Goal: Information Seeking & Learning: Learn about a topic

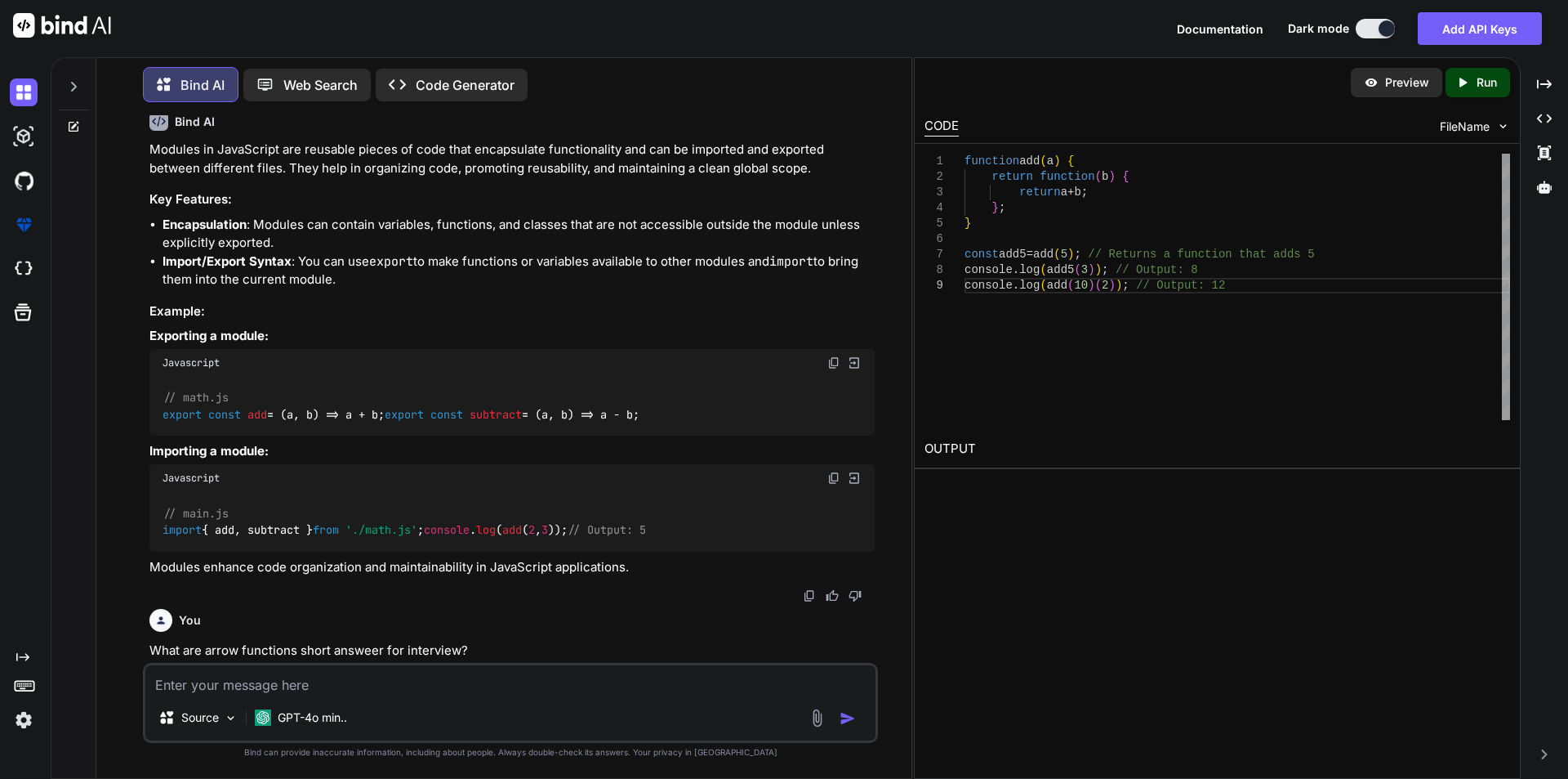
scroll to position [1035, 0]
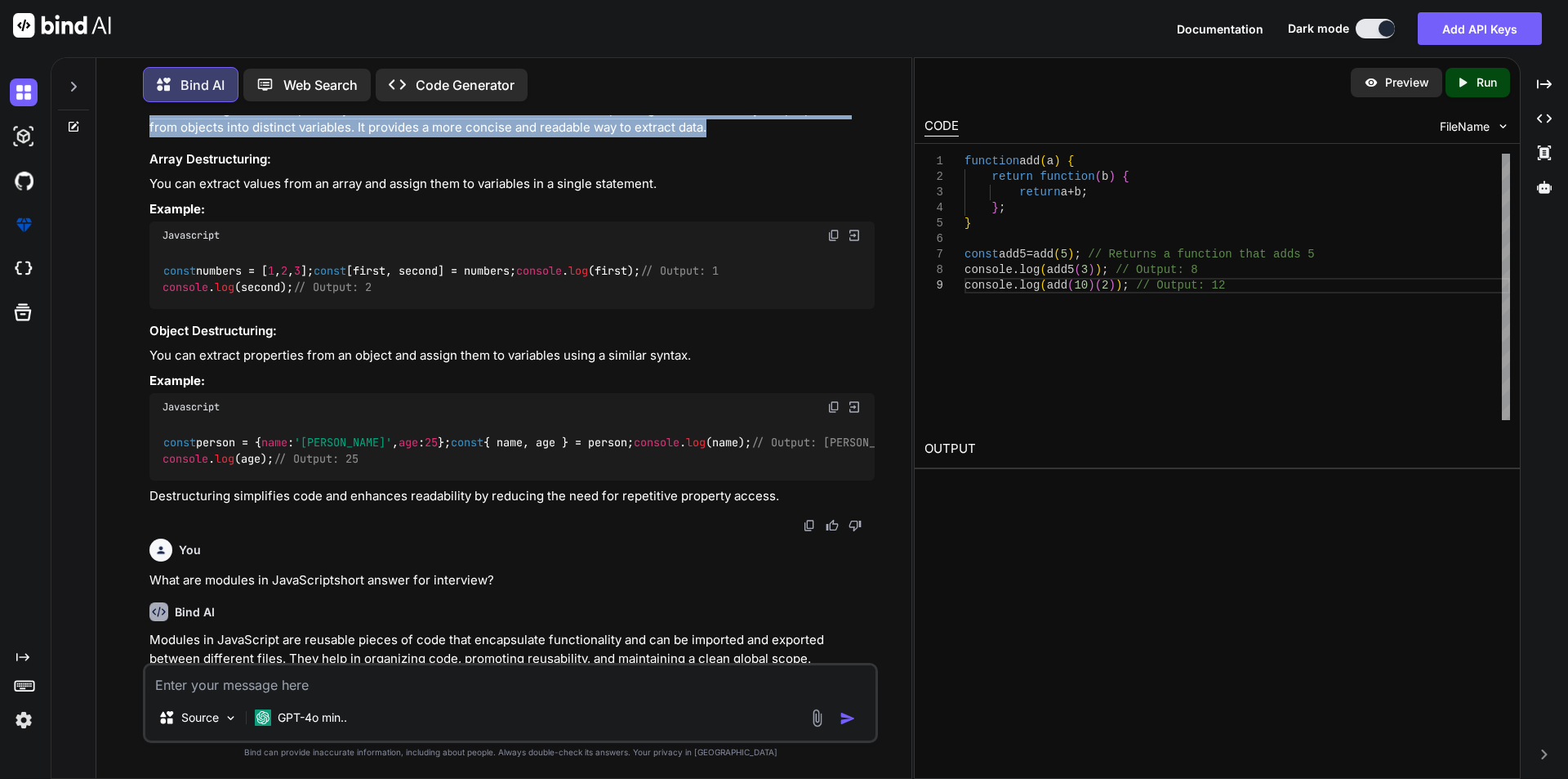
drag, startPoint x: 675, startPoint y: 229, endPoint x: 145, endPoint y: 209, distance: 530.4
click at [146, 209] on div "You What are template literals in ES6 short answer for interview? Bind AI Templ…" at bounding box center [512, 389] width 732 height 547
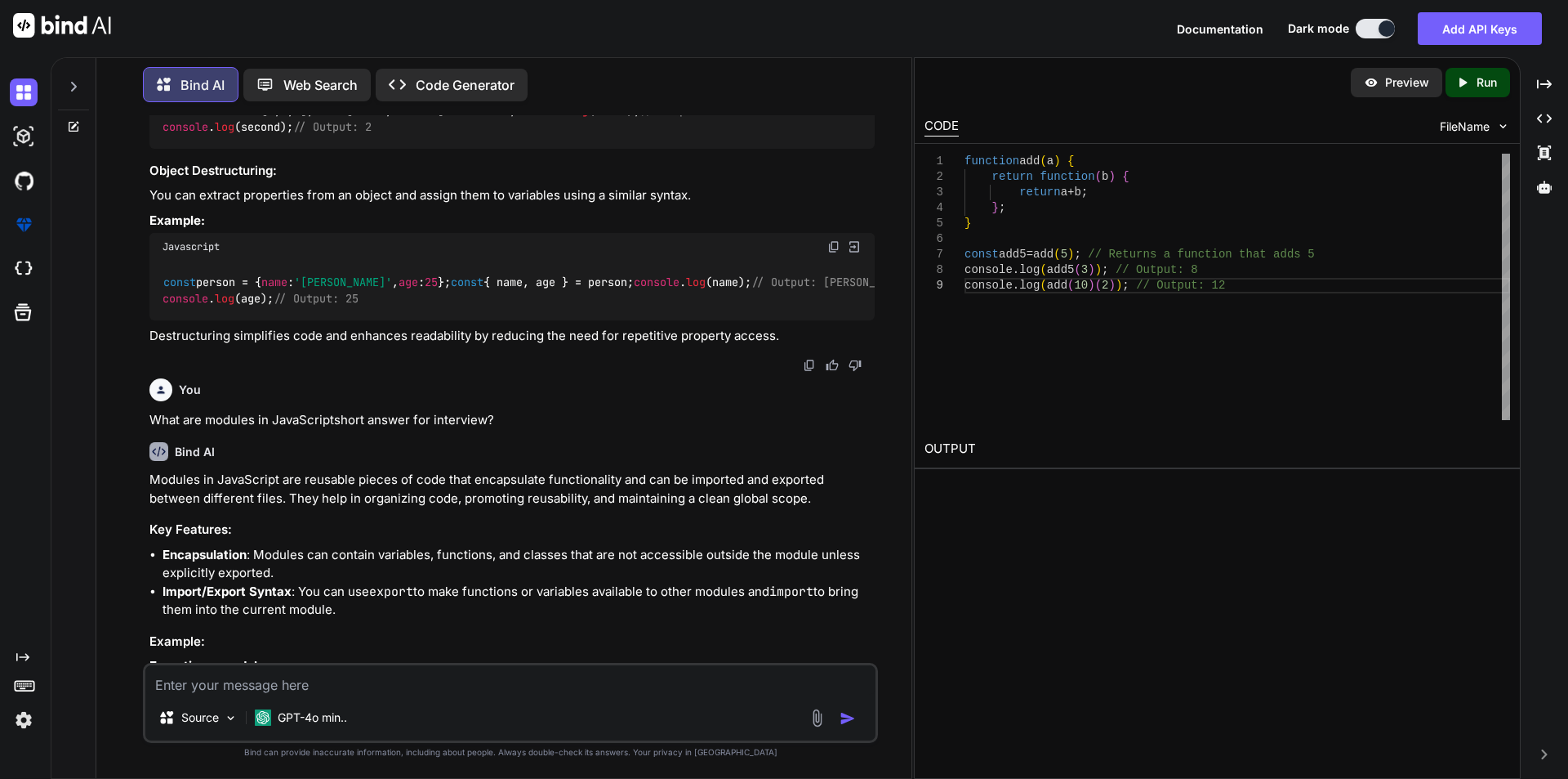
scroll to position [1198, 0]
copy p "Destructuring in JavaScript is a syntax feature introduced in ES6 that allows u…"
drag, startPoint x: 272, startPoint y: 299, endPoint x: 152, endPoint y: 297, distance: 120.0
click at [152, 177] on h3 "Object Destructuring:" at bounding box center [512, 168] width 725 height 19
copy h3 "Object Destructuring"
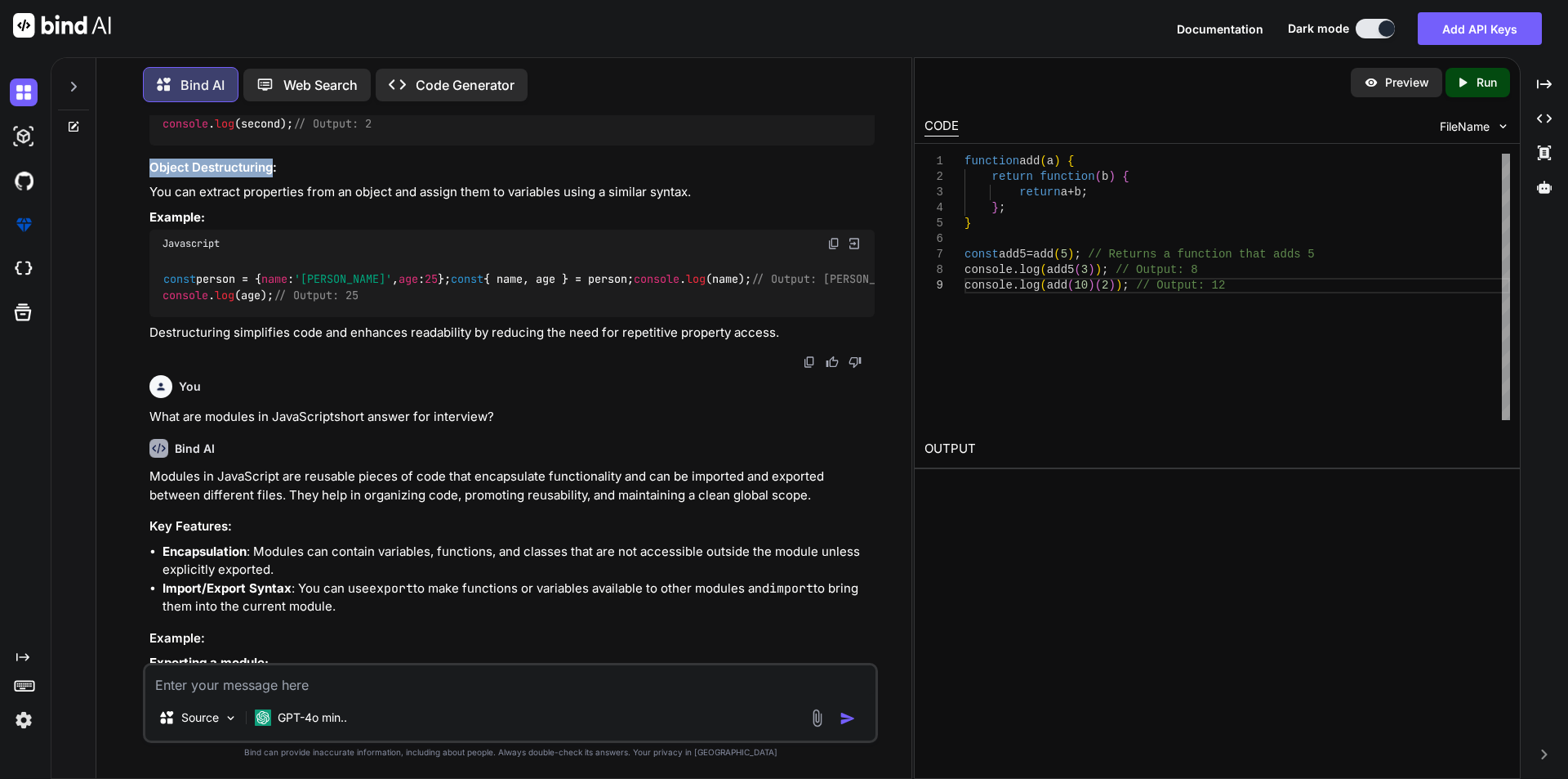
scroll to position [872, 0]
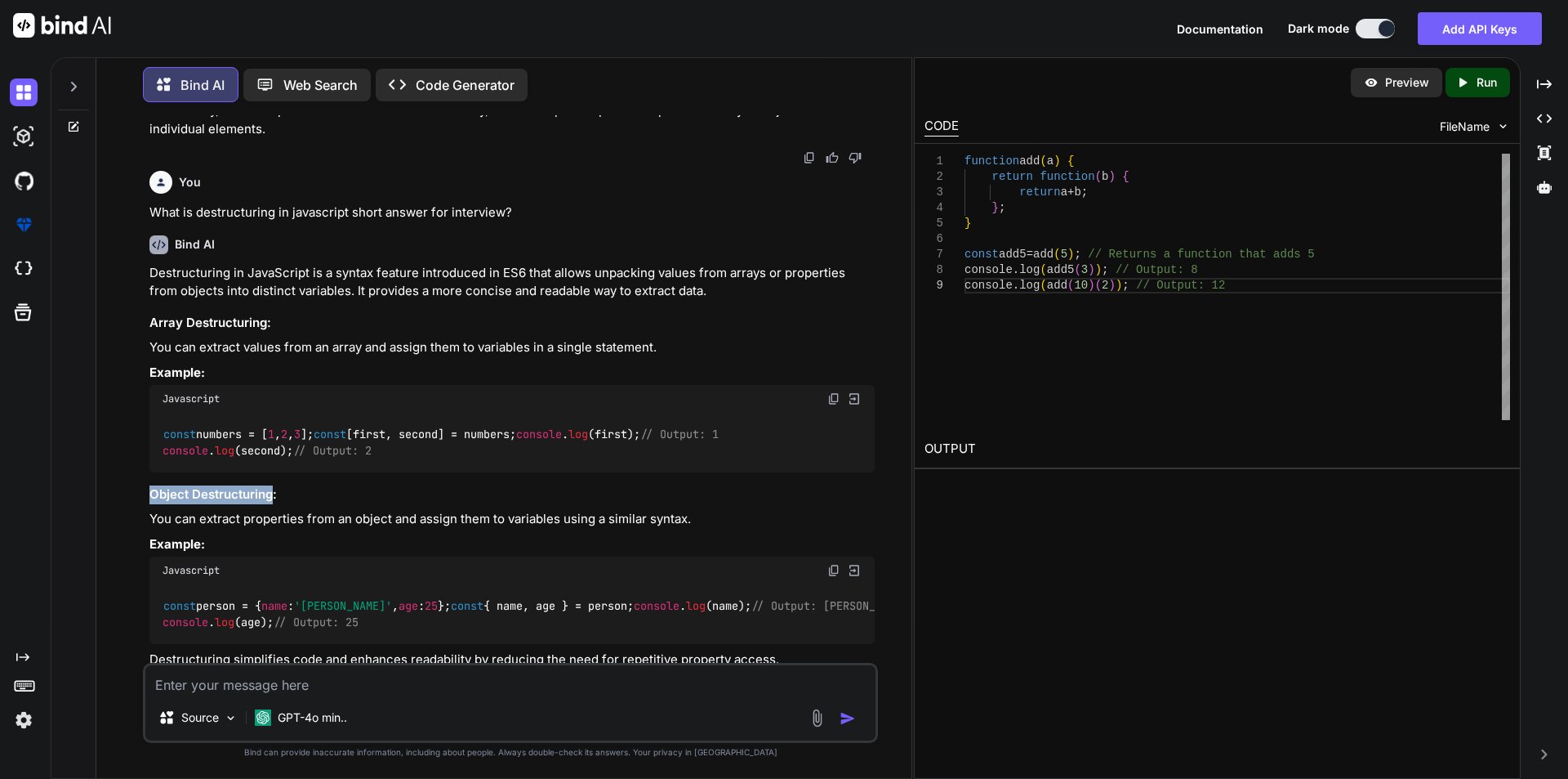
click at [838, 405] on img at bounding box center [834, 399] width 13 height 13
click at [835, 405] on img at bounding box center [834, 399] width 13 height 13
click at [833, 357] on p "You can extract values from an array and assign them to variables in a single s…" at bounding box center [512, 348] width 725 height 19
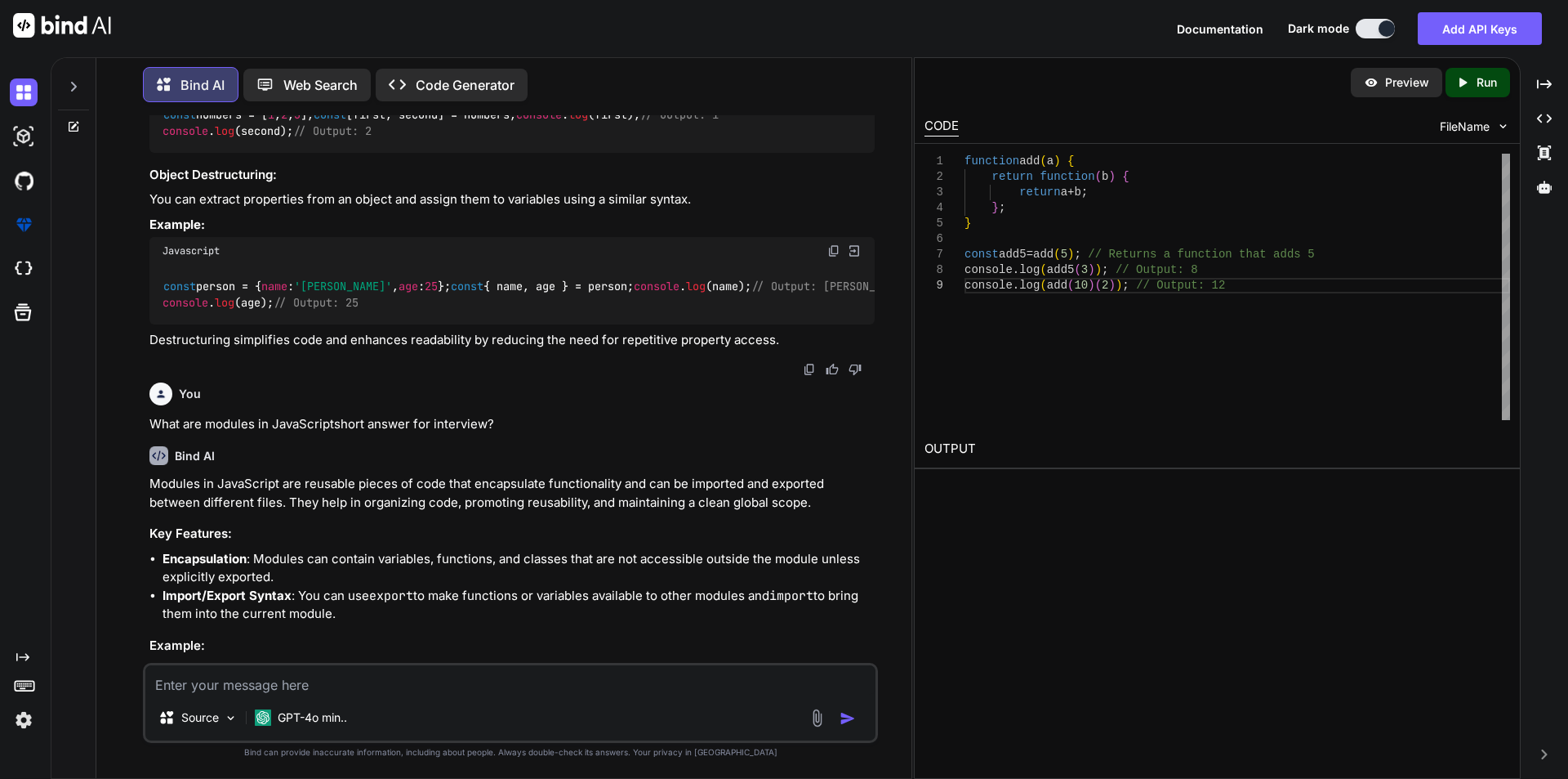
scroll to position [1198, 0]
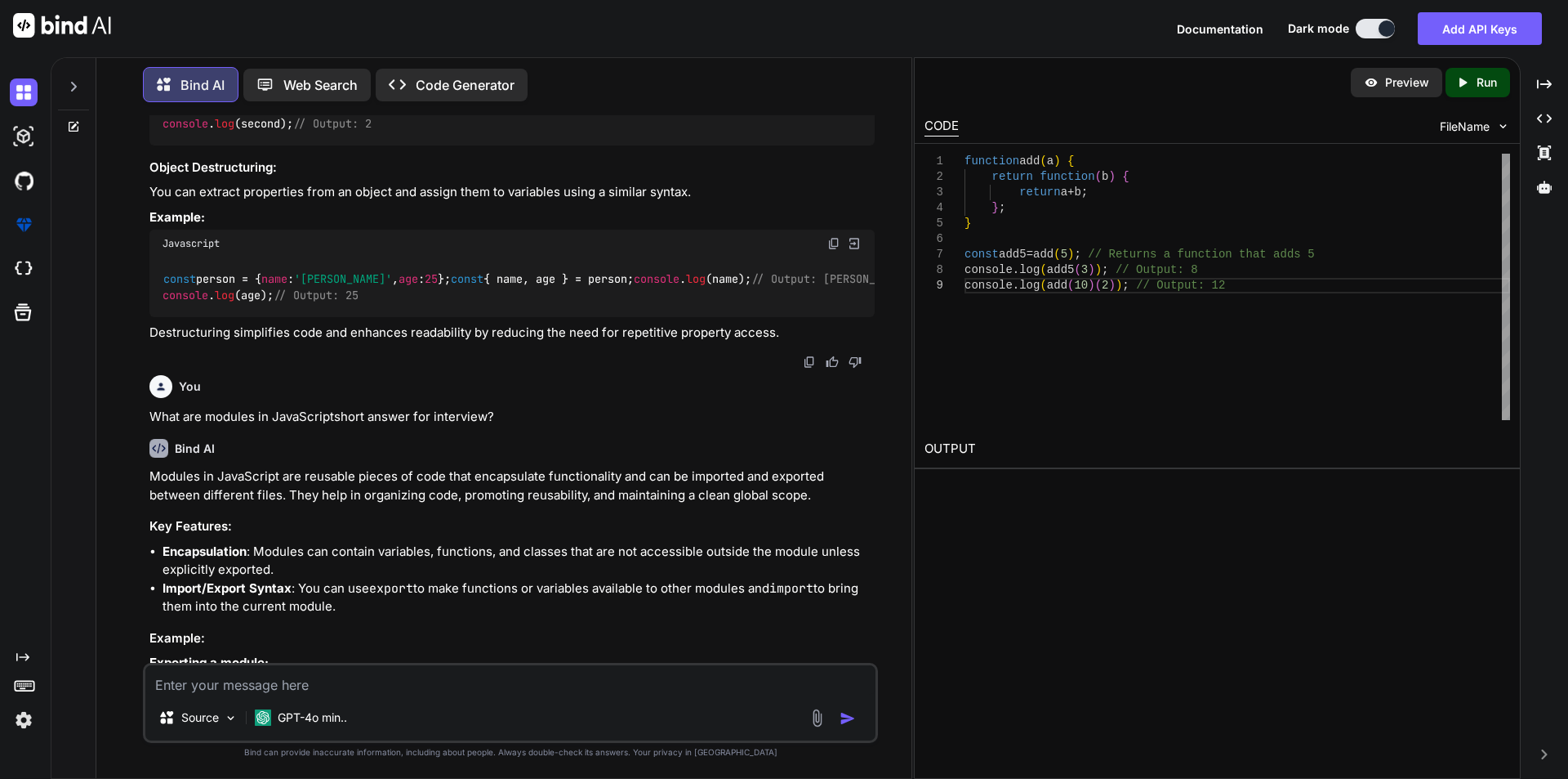
click at [837, 250] on img at bounding box center [834, 243] width 13 height 13
click at [236, 685] on textarea at bounding box center [510, 680] width 730 height 29
paste textarea "What are default parameters im javascript short answer for interview?"
type textarea "What are default parameters im javascript short answer for interview?"
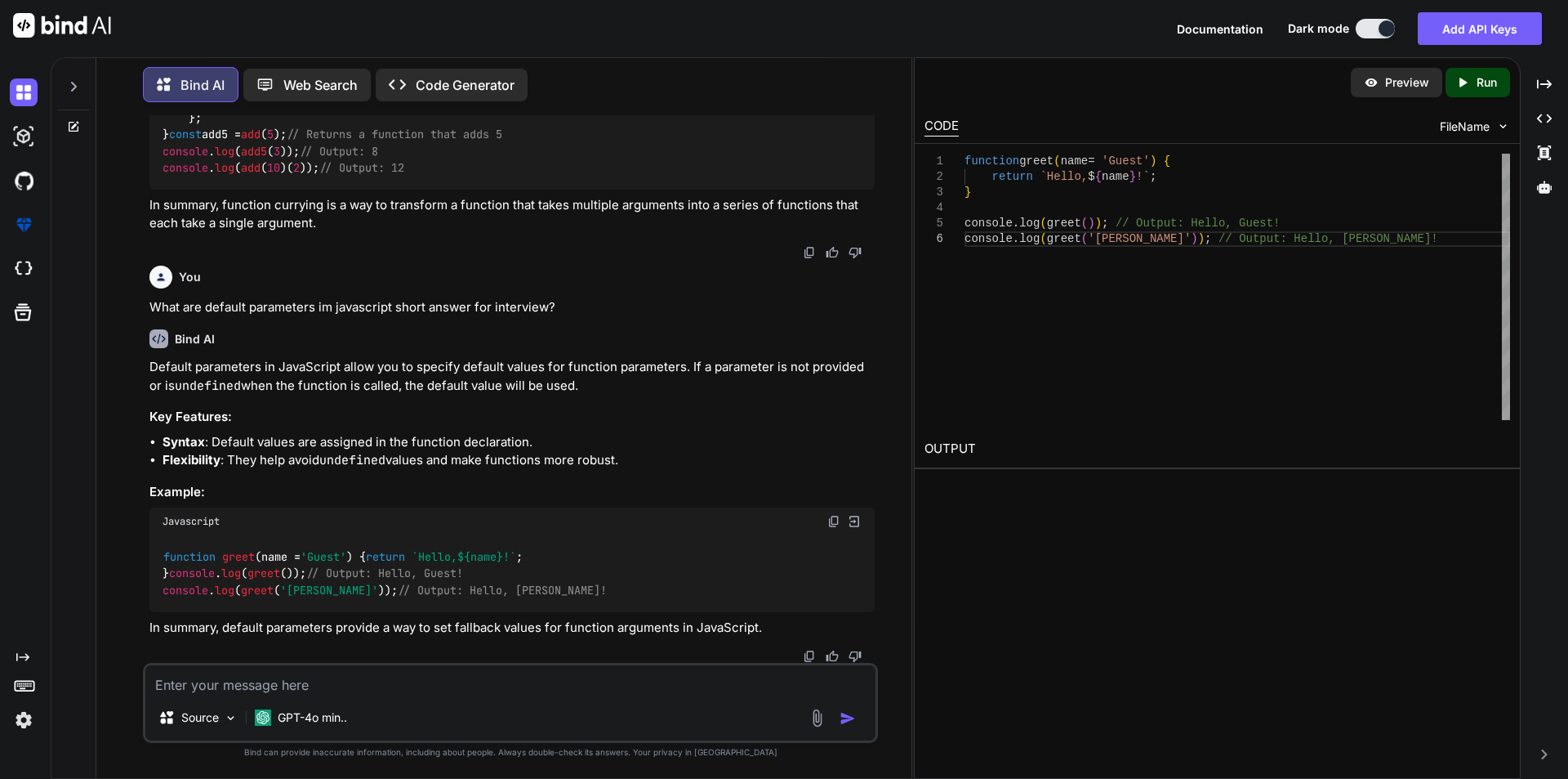
scroll to position [5003, 0]
drag, startPoint x: 338, startPoint y: 625, endPoint x: 642, endPoint y: 628, distance: 304.0
click at [642, 628] on p "In summary, default parameters provide a way to set fallback values for functio…" at bounding box center [512, 627] width 725 height 19
drag, startPoint x: 651, startPoint y: 627, endPoint x: 663, endPoint y: 626, distance: 12.0
click at [663, 626] on p "In summary, default parameters provide a way to set fallback values for functio…" at bounding box center [512, 627] width 725 height 19
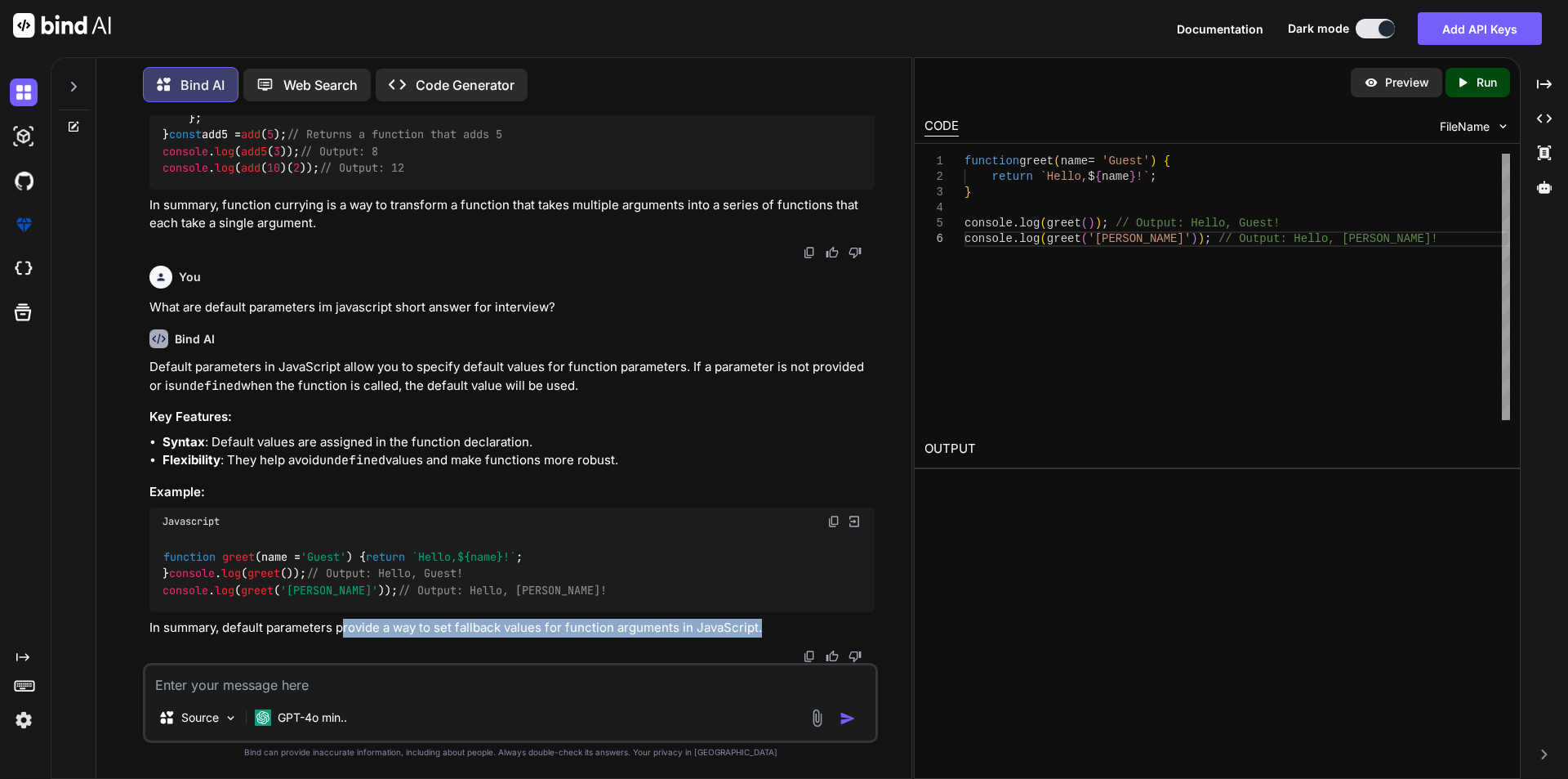
drag, startPoint x: 766, startPoint y: 624, endPoint x: 340, endPoint y: 626, distance: 426.0
click at [340, 626] on p "In summary, default parameters provide a way to set fallback values for functio…" at bounding box center [512, 627] width 725 height 19
copy p "provide a way to set fallback values for function arguments in JavaScript."
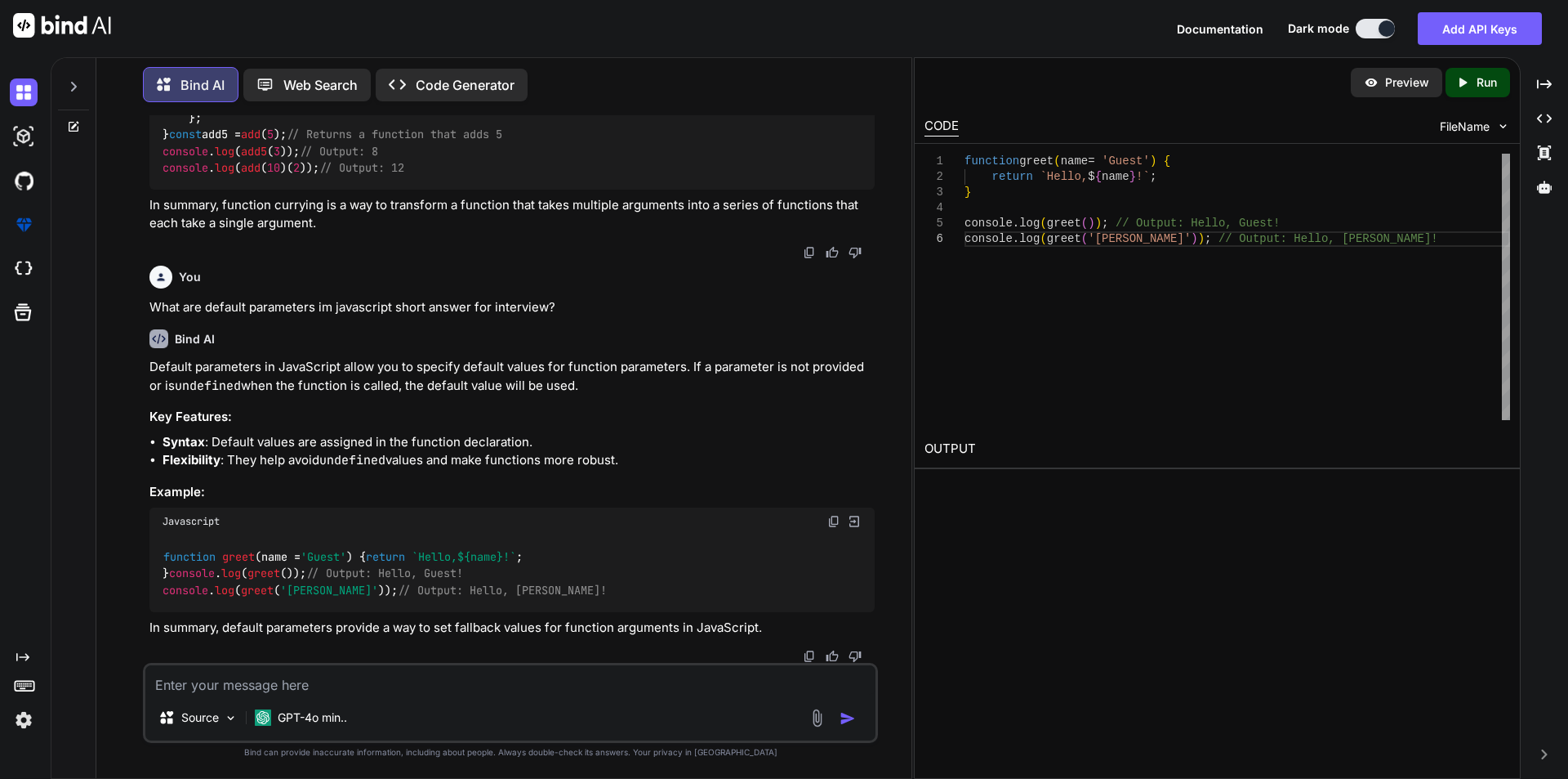
click at [423, 684] on textarea at bounding box center [510, 680] width 730 height 29
paste textarea "What is the let and const temporal dead zone (TDZ) short answer for interview?"
type textarea "What is the let and const temporal dead zone (TDZ) short answer for interview?"
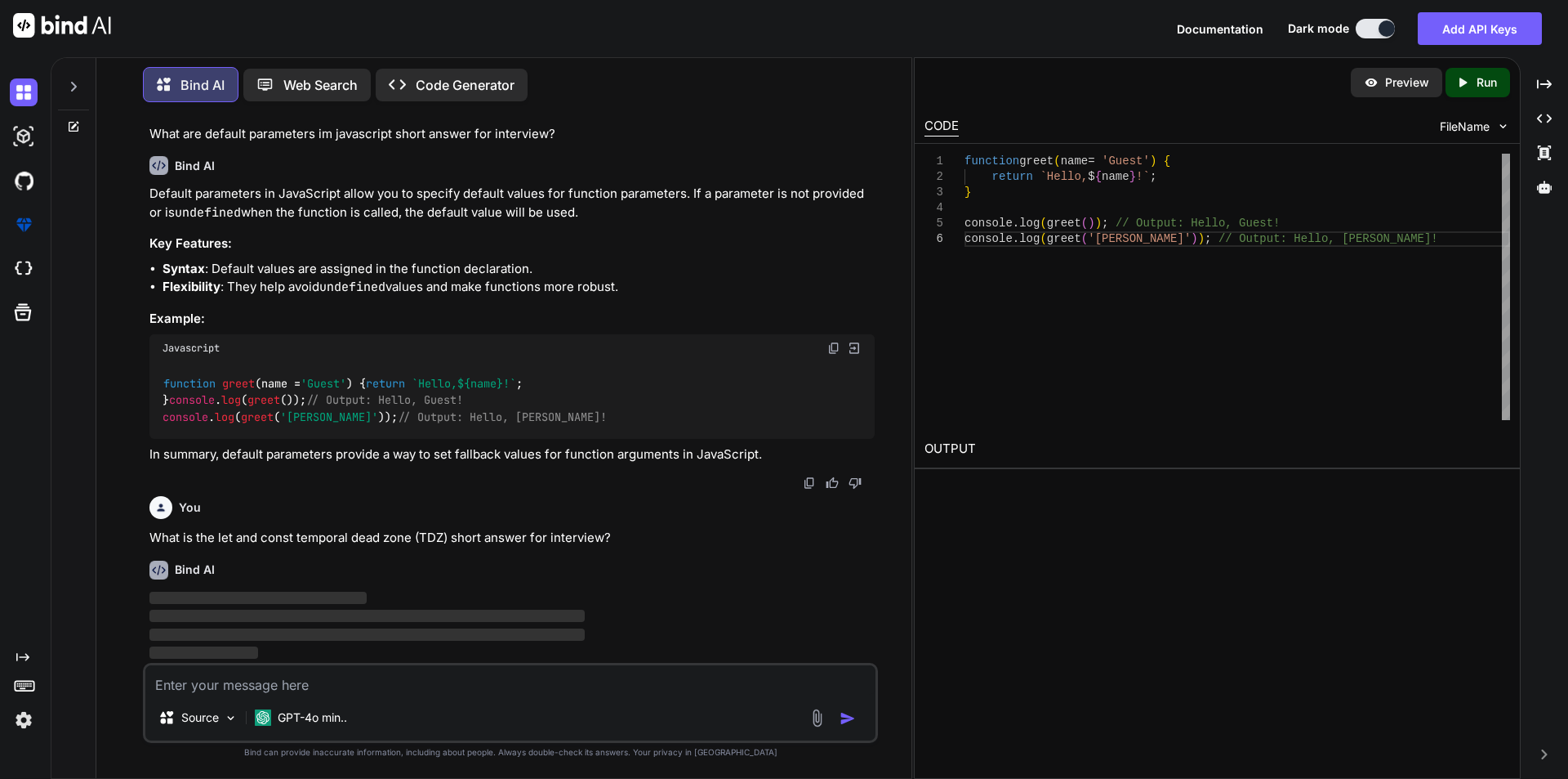
scroll to position [5176, 0]
